Goal: Check status: Check status

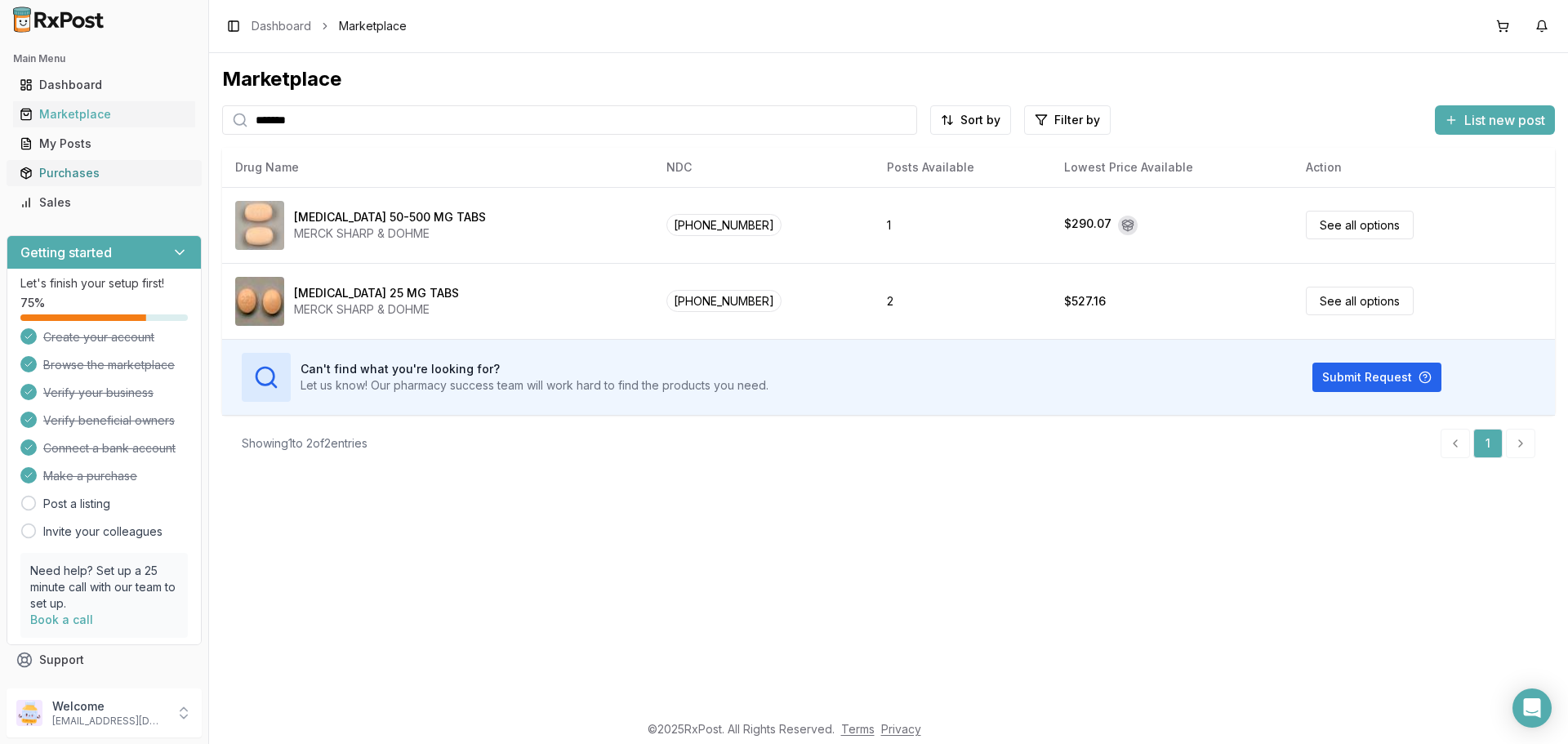
click at [74, 168] on div "Purchases" at bounding box center [104, 173] width 169 height 16
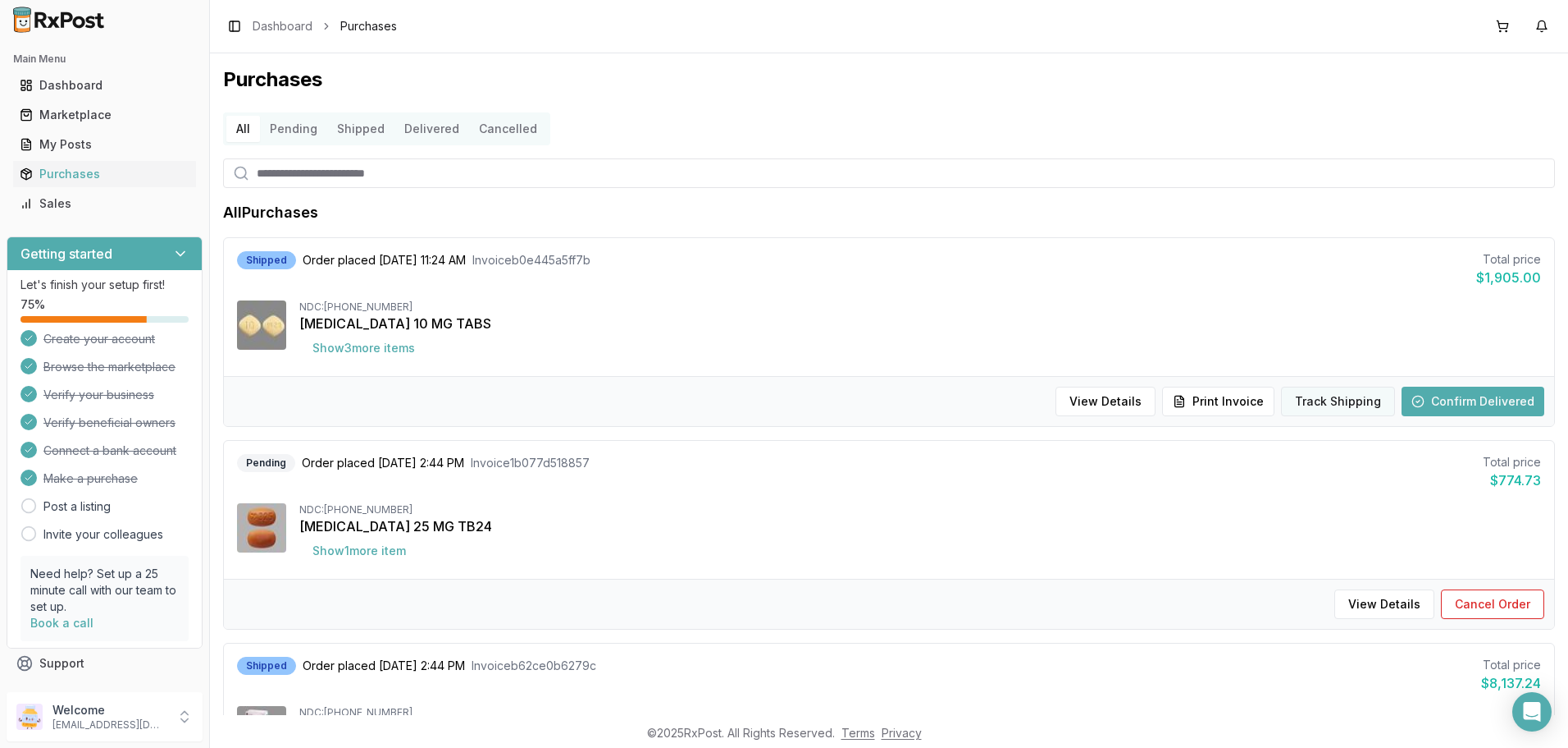
click at [1362, 401] on button "Track Shipping" at bounding box center [1338, 401] width 114 height 30
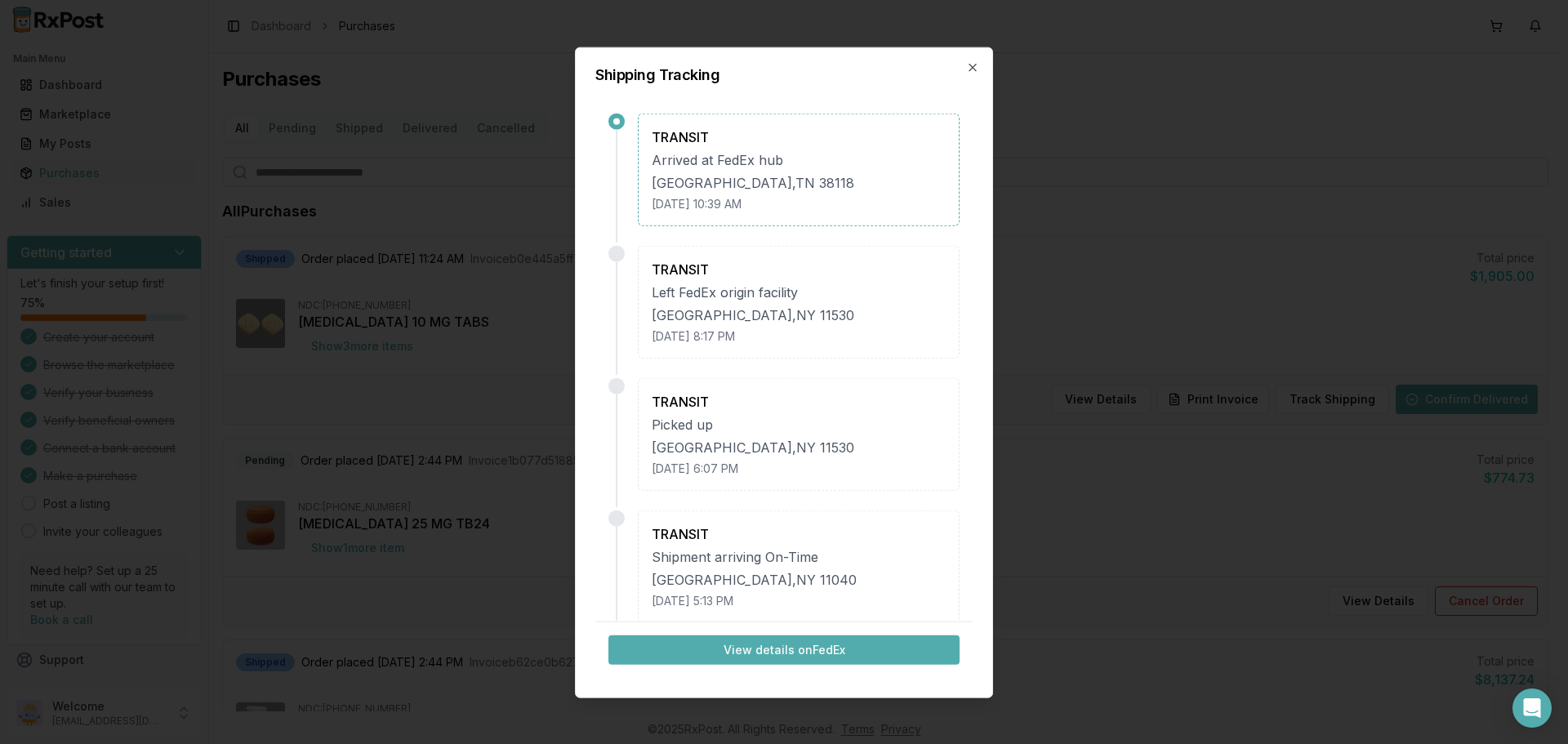
click at [767, 648] on button "View details on FedEx" at bounding box center [784, 649] width 352 height 30
click at [971, 71] on icon "button" at bounding box center [973, 67] width 13 height 13
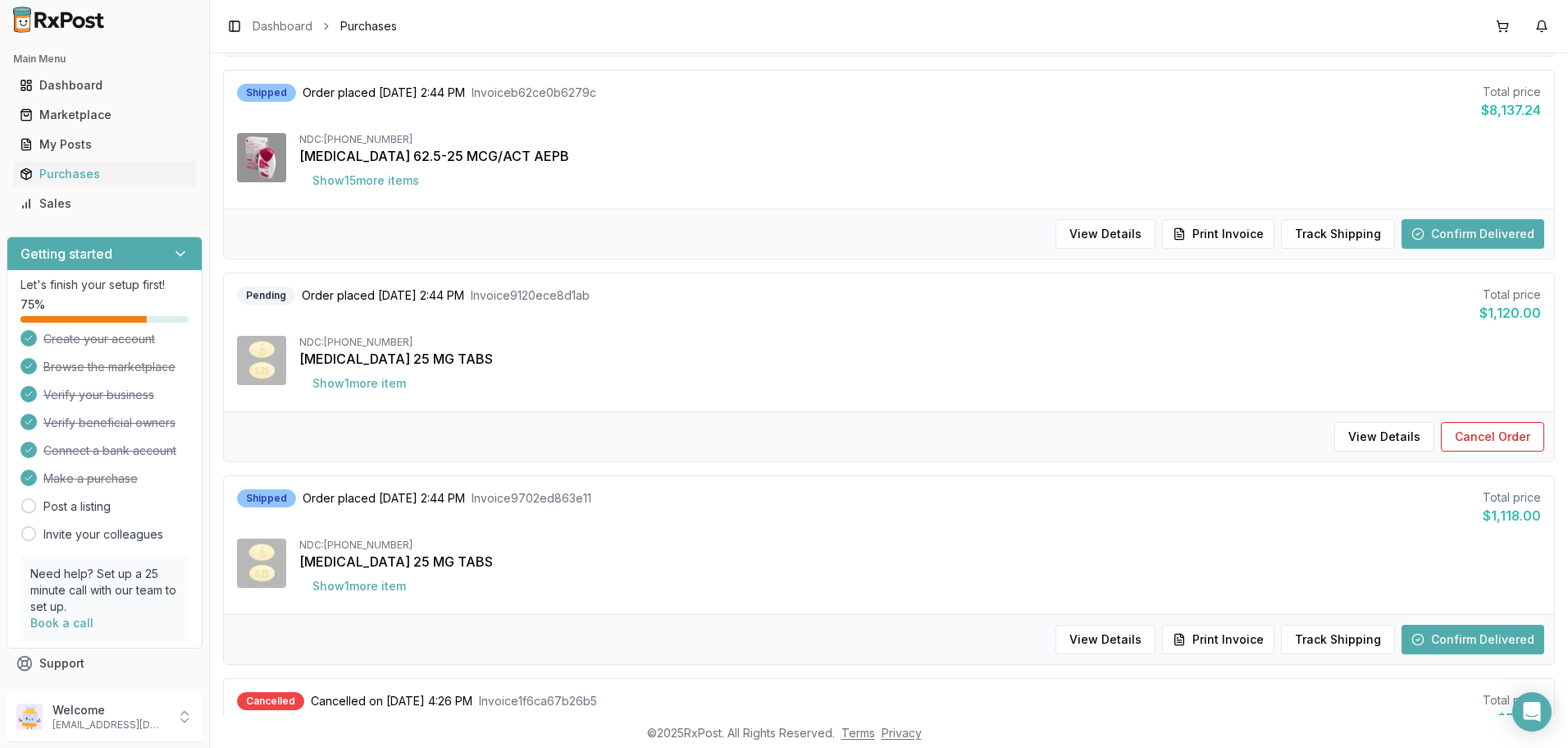
scroll to position [575, 0]
click at [1322, 643] on button "Track Shipping" at bounding box center [1338, 638] width 114 height 30
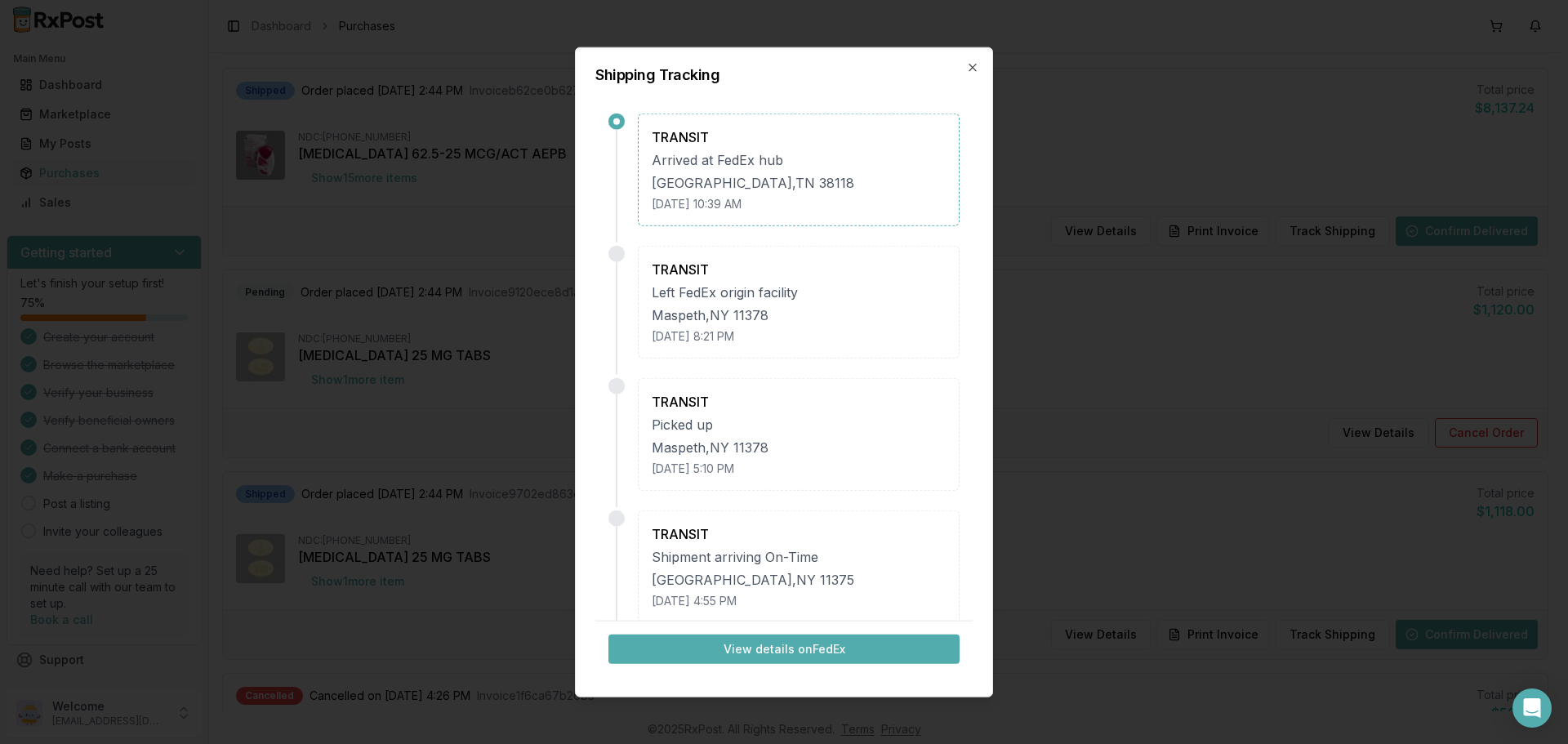
click at [819, 646] on button "View details on FedEx" at bounding box center [784, 649] width 352 height 30
click at [969, 68] on icon "button" at bounding box center [973, 67] width 13 height 13
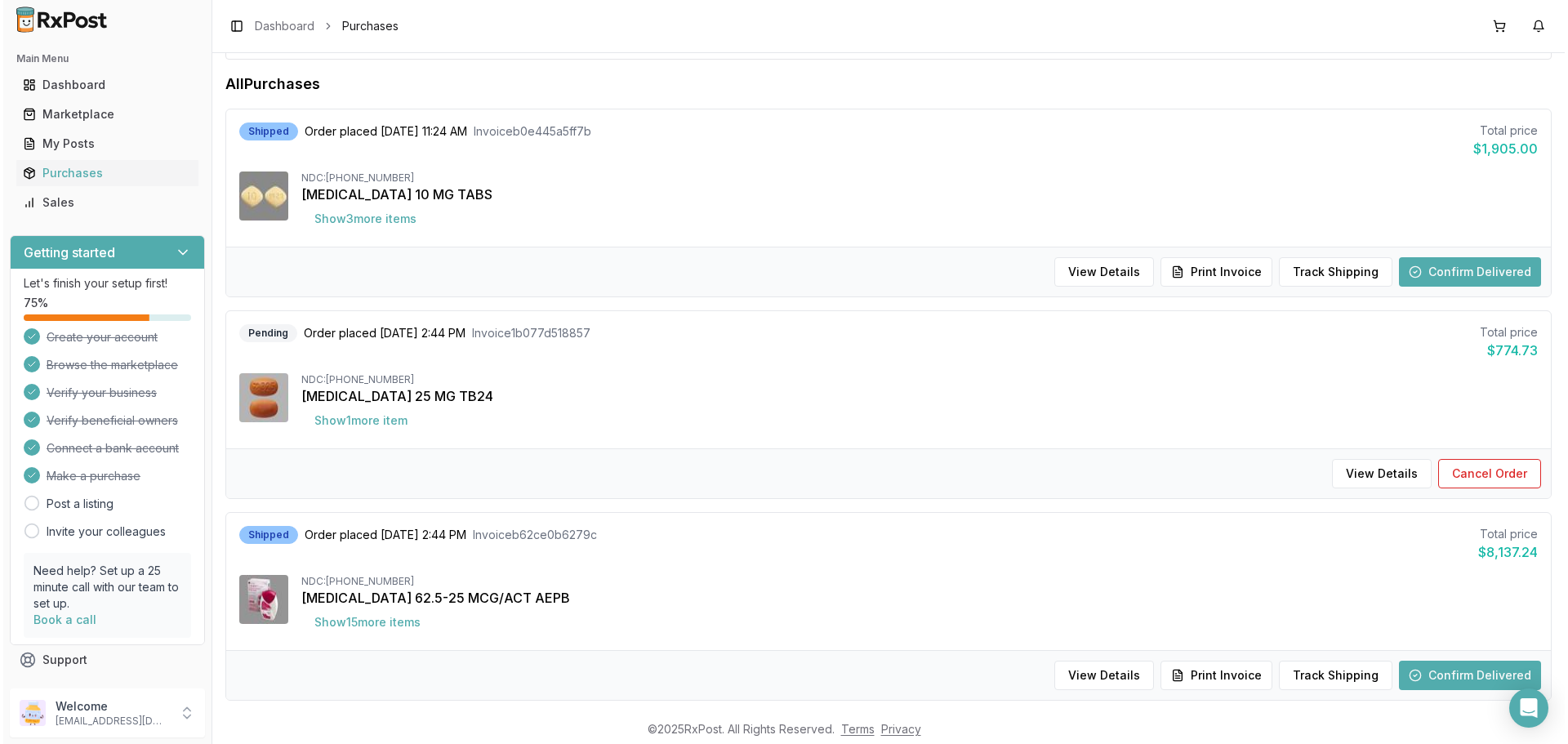
scroll to position [0, 0]
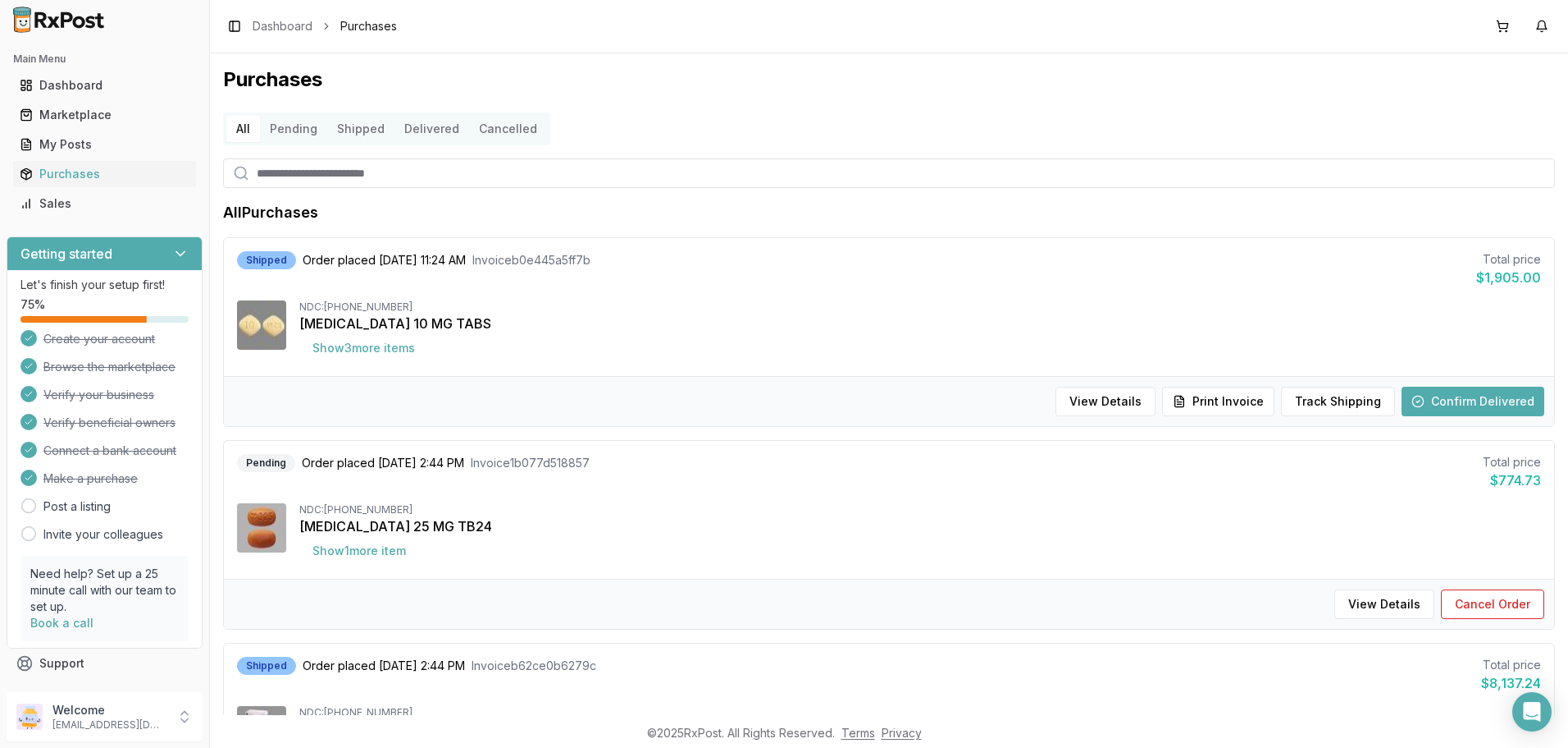
click at [341, 177] on input "search" at bounding box center [888, 173] width 1332 height 30
type input "***"
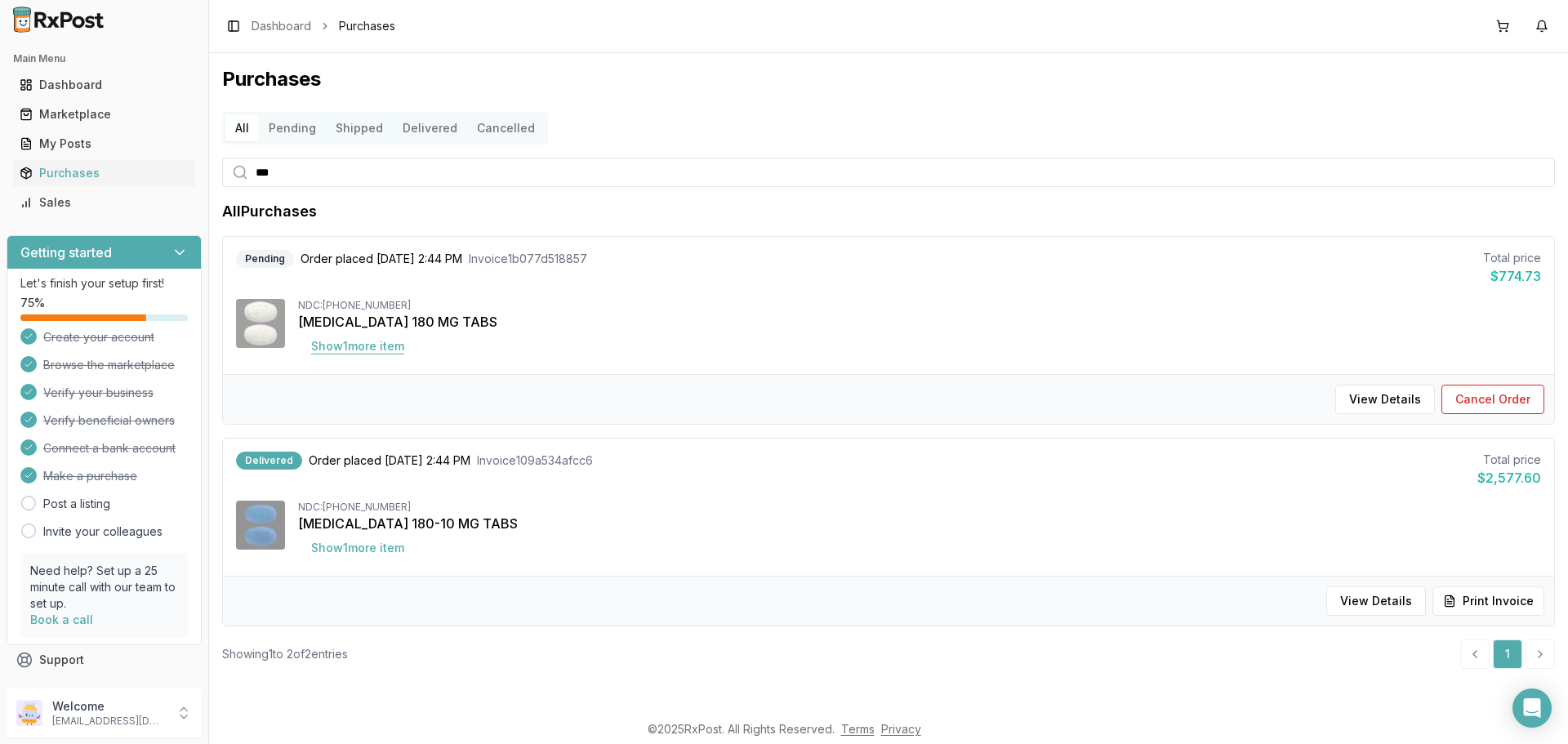
click at [352, 348] on button "Show 1 more item" at bounding box center [357, 346] width 119 height 30
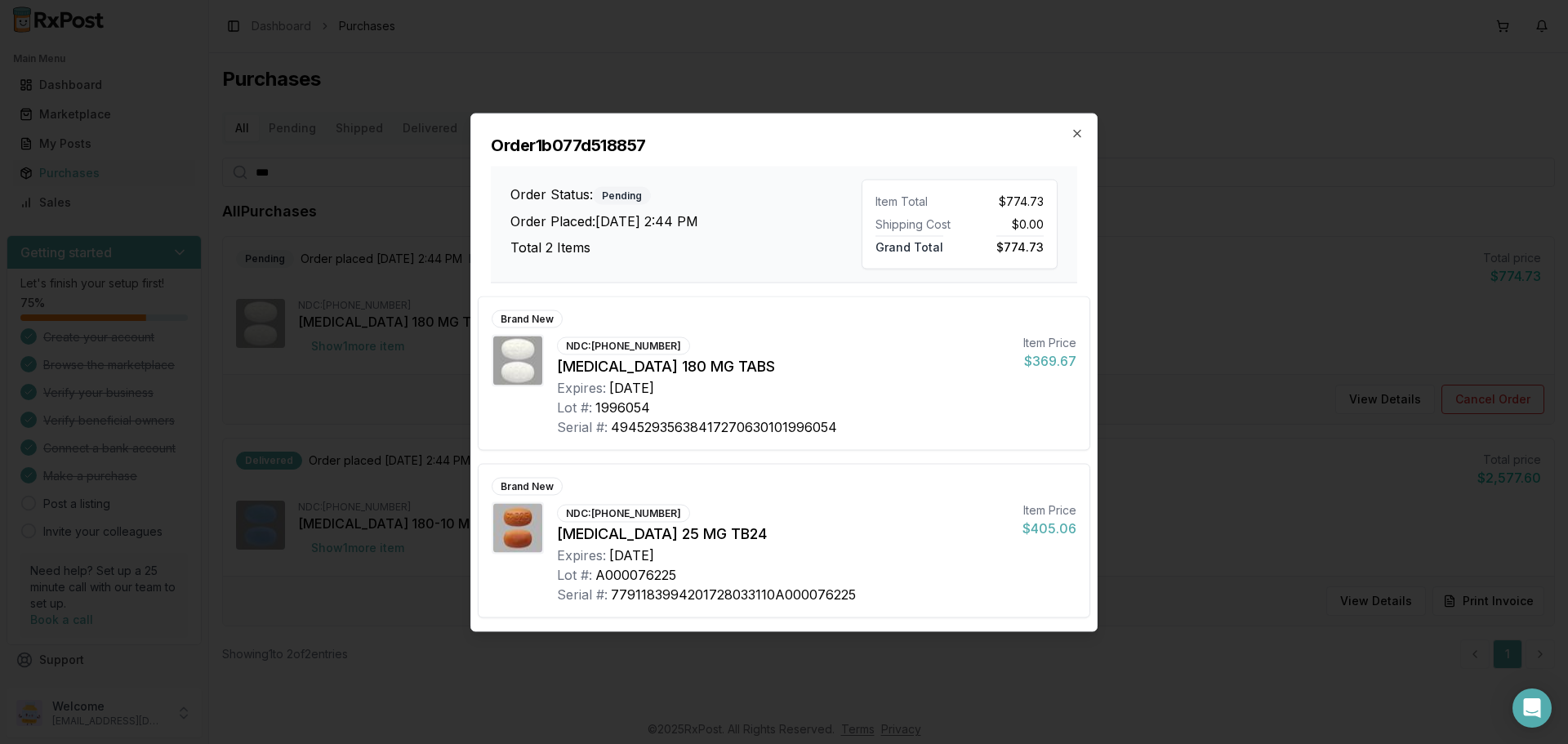
click at [1074, 140] on h2 "Order 1b077d518857" at bounding box center [784, 144] width 587 height 23
click at [1079, 134] on icon "button" at bounding box center [1077, 133] width 13 height 13
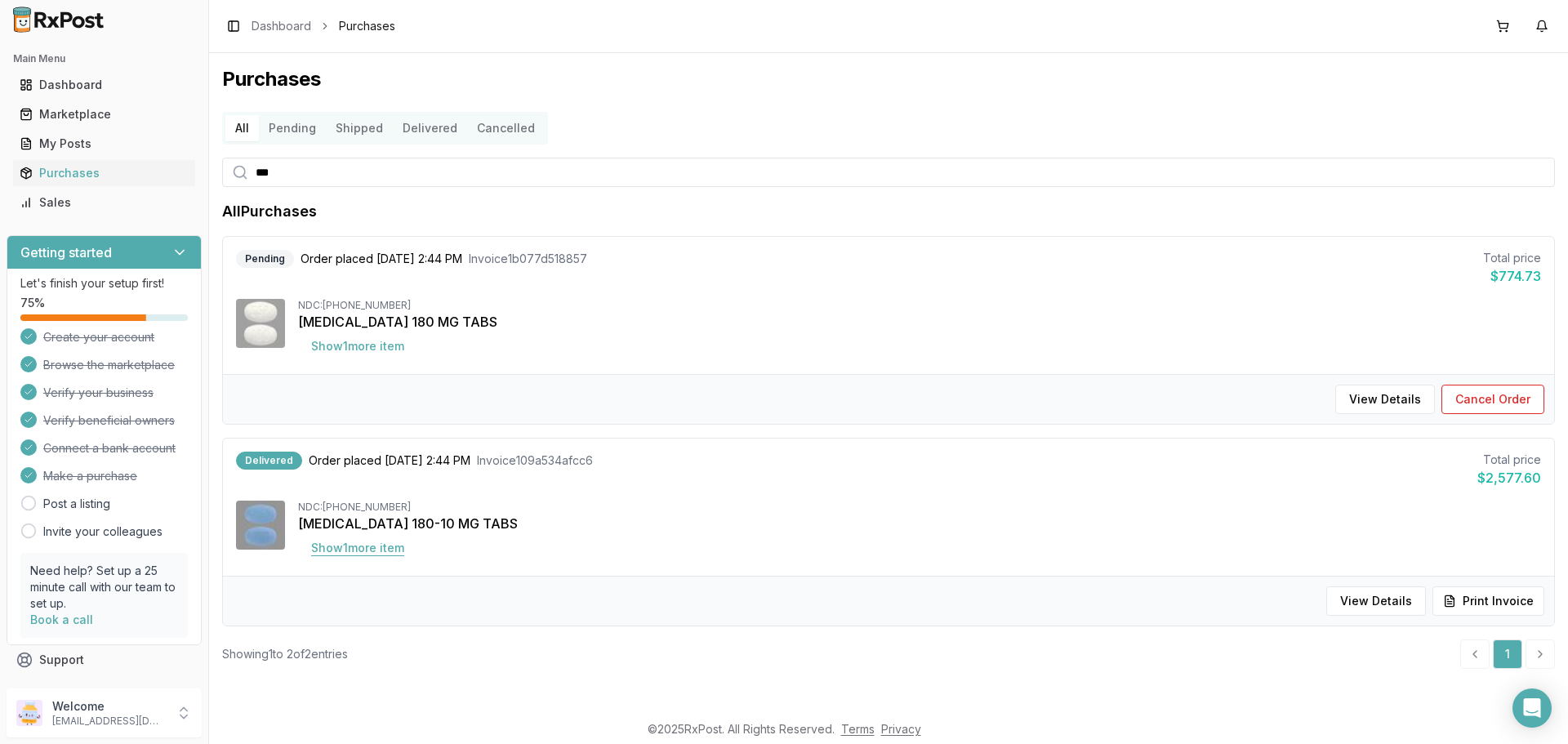
click at [354, 549] on button "Show 1 more item" at bounding box center [357, 548] width 119 height 30
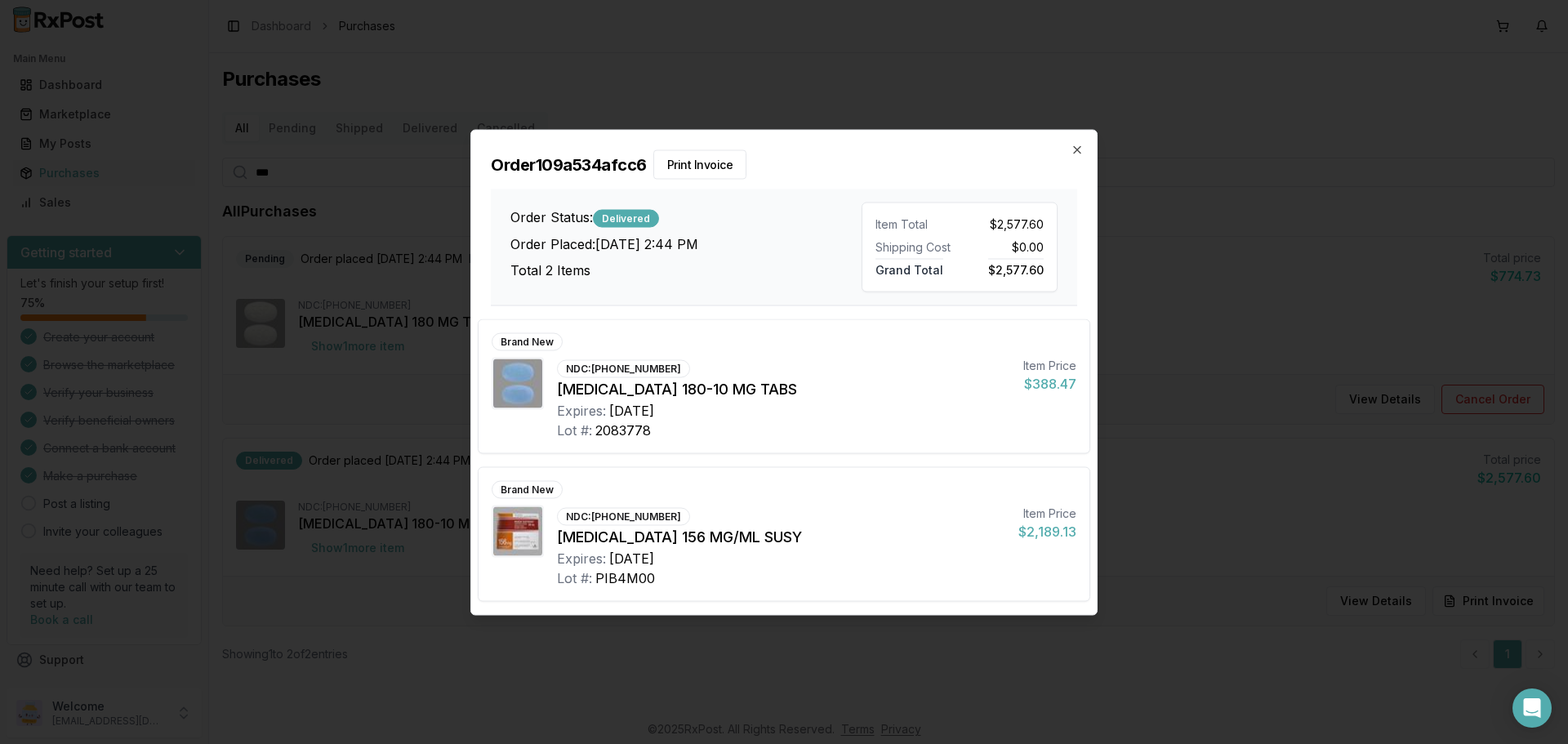
click at [525, 537] on img at bounding box center [517, 530] width 49 height 49
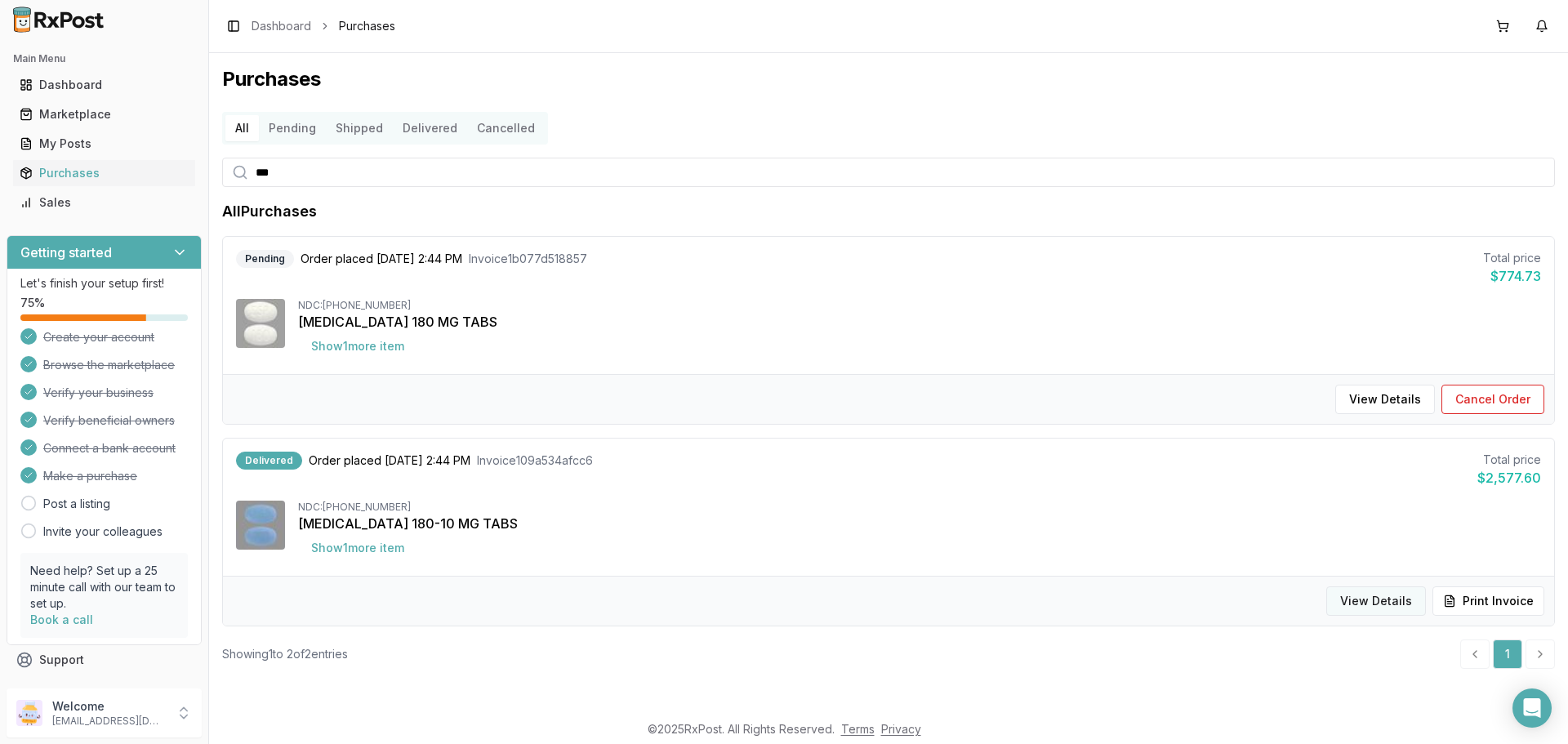
click at [1396, 606] on button "View Details" at bounding box center [1376, 601] width 100 height 30
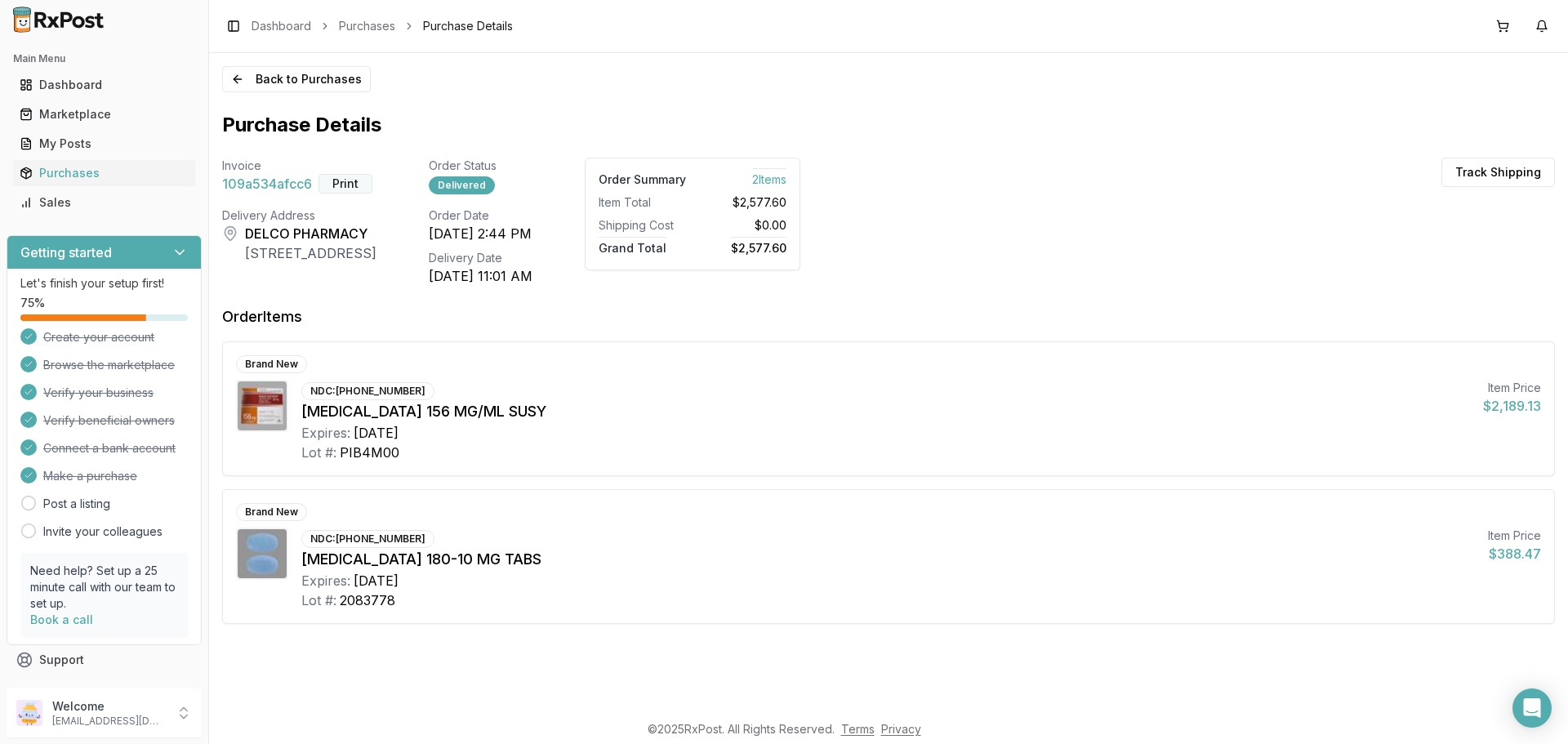
click at [352, 191] on button "Print" at bounding box center [345, 184] width 54 height 20
